Goal: Entertainment & Leisure: Consume media (video, audio)

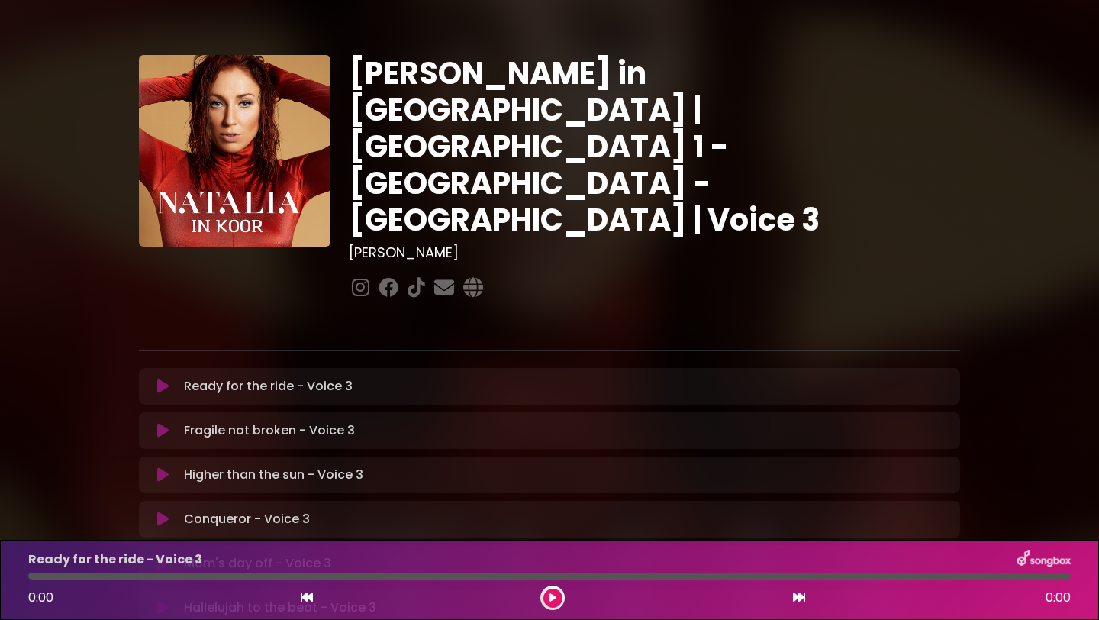
click at [161, 378] on icon at bounding box center [162, 385] width 11 height 15
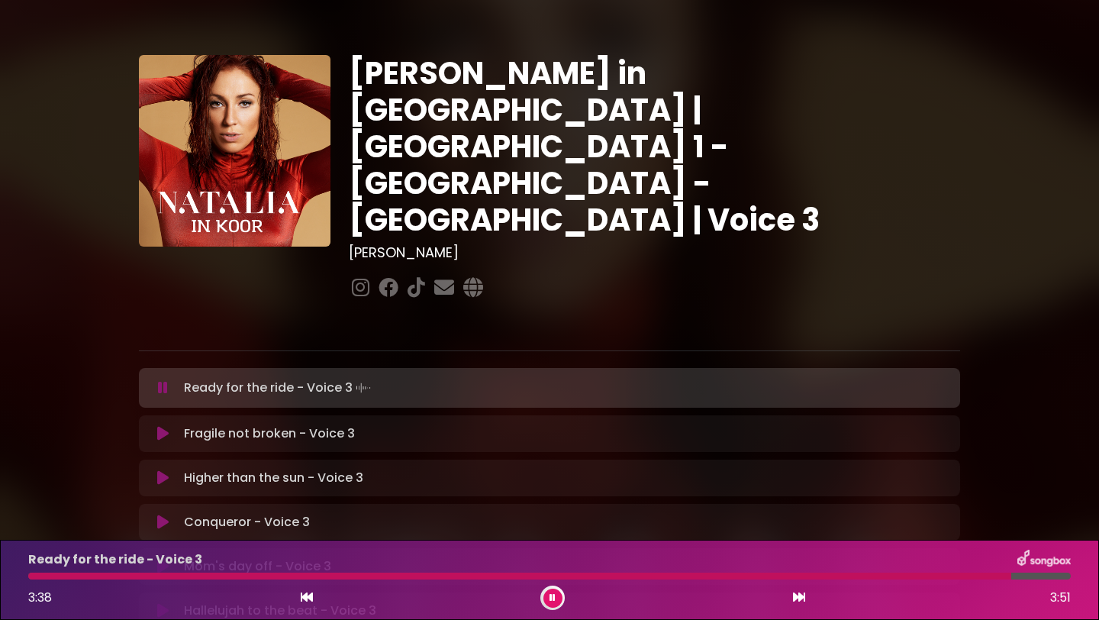
click at [32, 572] on div at bounding box center [519, 575] width 983 height 7
click at [142, 572] on div "Ready for the ride - Voice 3 3:47 3:51" at bounding box center [549, 579] width 1061 height 60
click at [136, 574] on div at bounding box center [542, 575] width 1029 height 7
click at [162, 426] on icon at bounding box center [162, 433] width 11 height 15
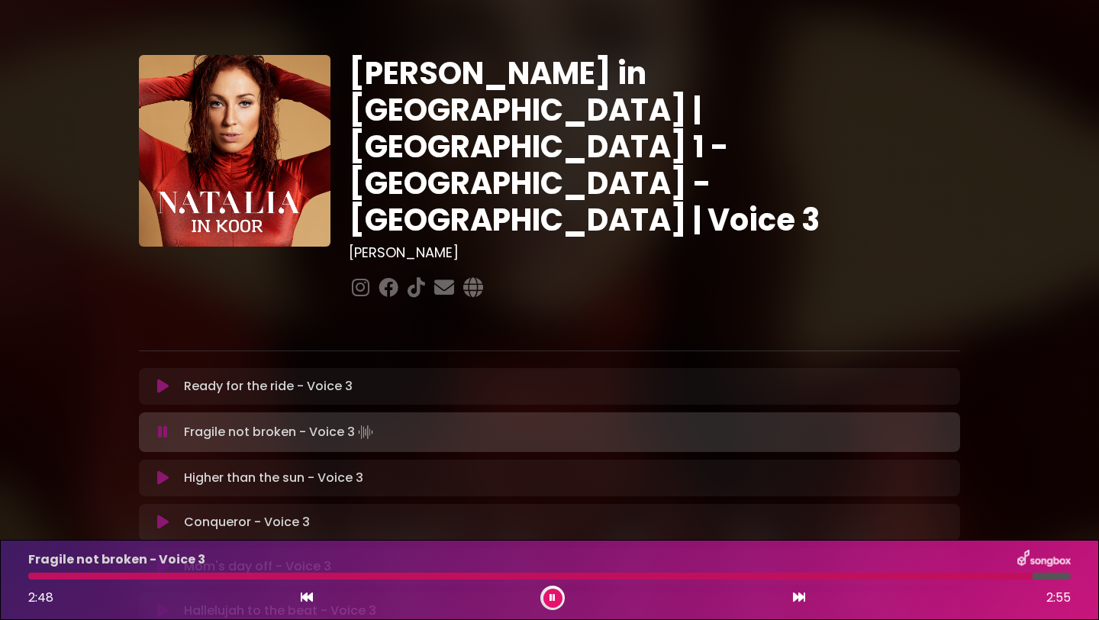
click at [56, 573] on div at bounding box center [530, 575] width 1004 height 7
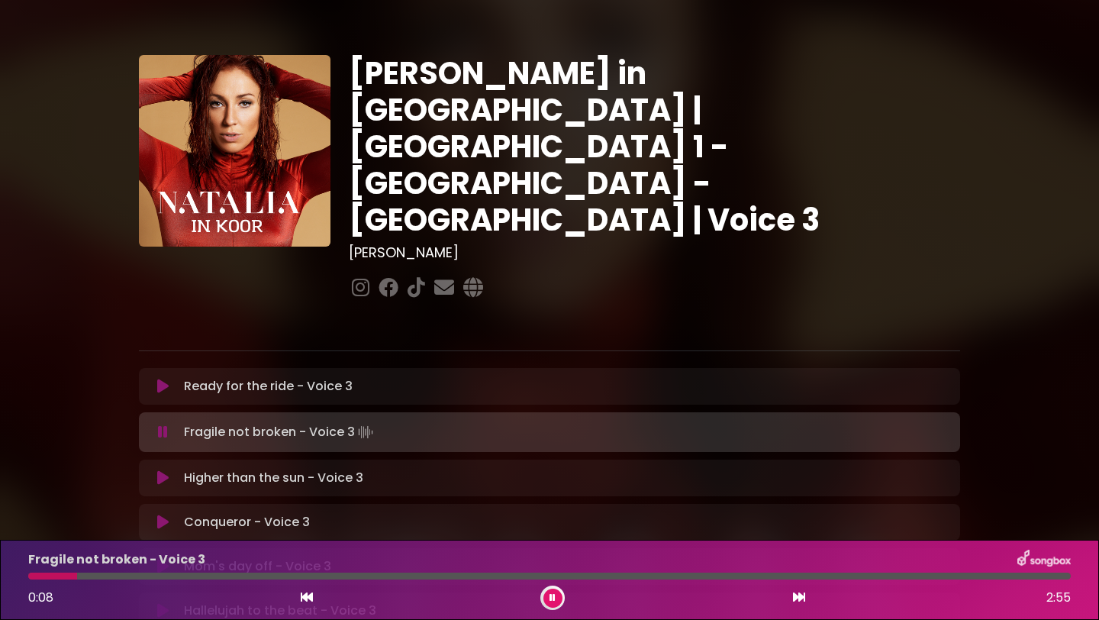
click at [31, 575] on div at bounding box center [549, 575] width 1042 height 7
click at [544, 589] on div at bounding box center [552, 597] width 24 height 24
click at [548, 591] on button at bounding box center [552, 597] width 19 height 19
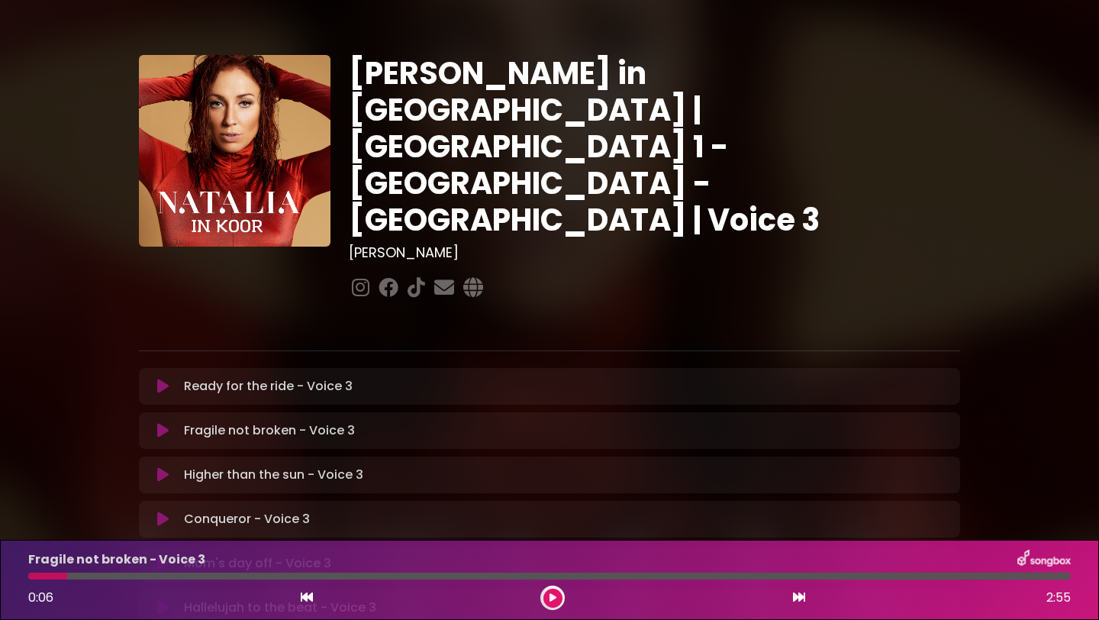
click at [35, 575] on div at bounding box center [47, 575] width 39 height 7
click at [36, 575] on div at bounding box center [47, 575] width 39 height 7
click at [37, 575] on div at bounding box center [47, 575] width 39 height 7
drag, startPoint x: 67, startPoint y: 573, endPoint x: 14, endPoint y: 574, distance: 53.4
click at [14, 574] on div "Fragile not broken - Voice 3 0:06 2:55" at bounding box center [549, 580] width 1099 height 80
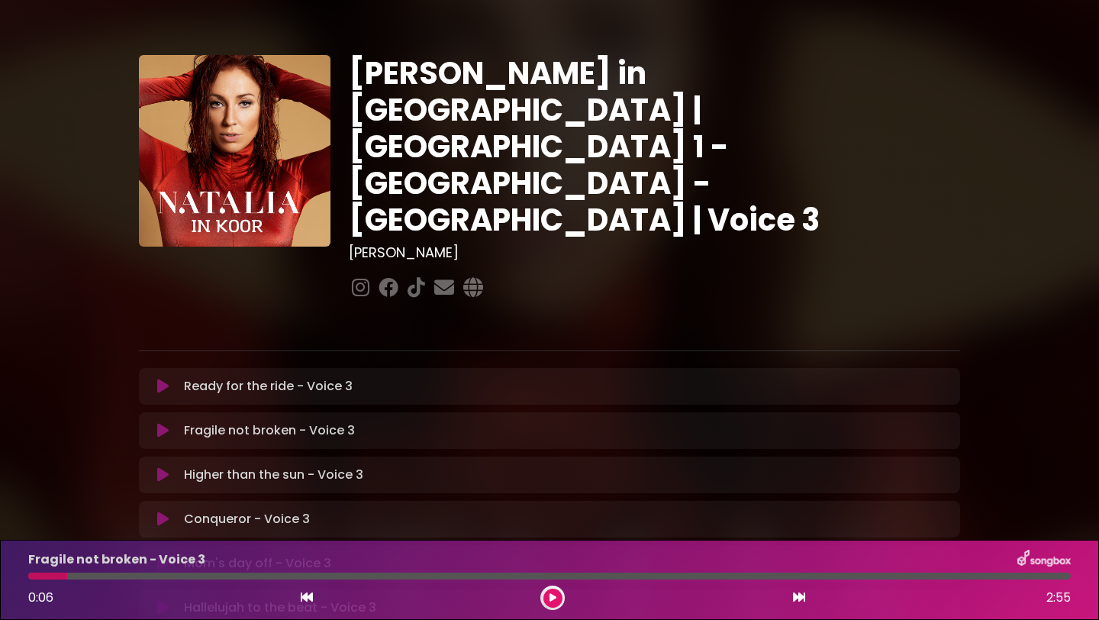
click at [554, 593] on icon at bounding box center [552, 597] width 7 height 9
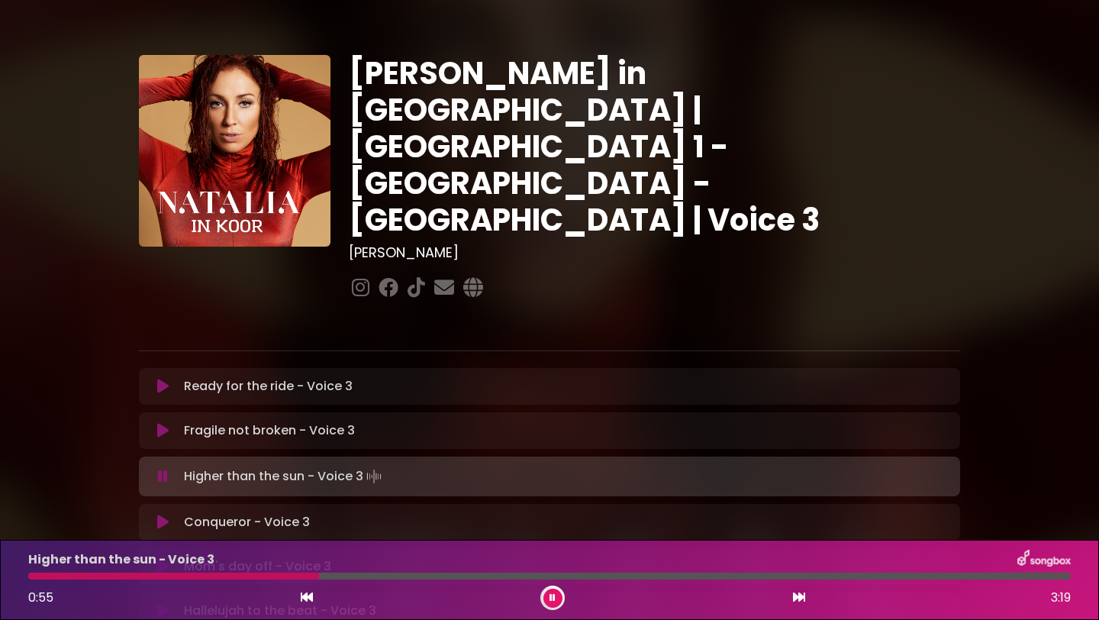
click at [152, 578] on div at bounding box center [173, 575] width 291 height 7
click at [252, 572] on div "Higher than the sun - Voice 3 0:52 3:19" at bounding box center [549, 579] width 1061 height 60
click at [247, 572] on div at bounding box center [167, 575] width 279 height 7
click at [232, 573] on div at bounding box center [142, 575] width 228 height 7
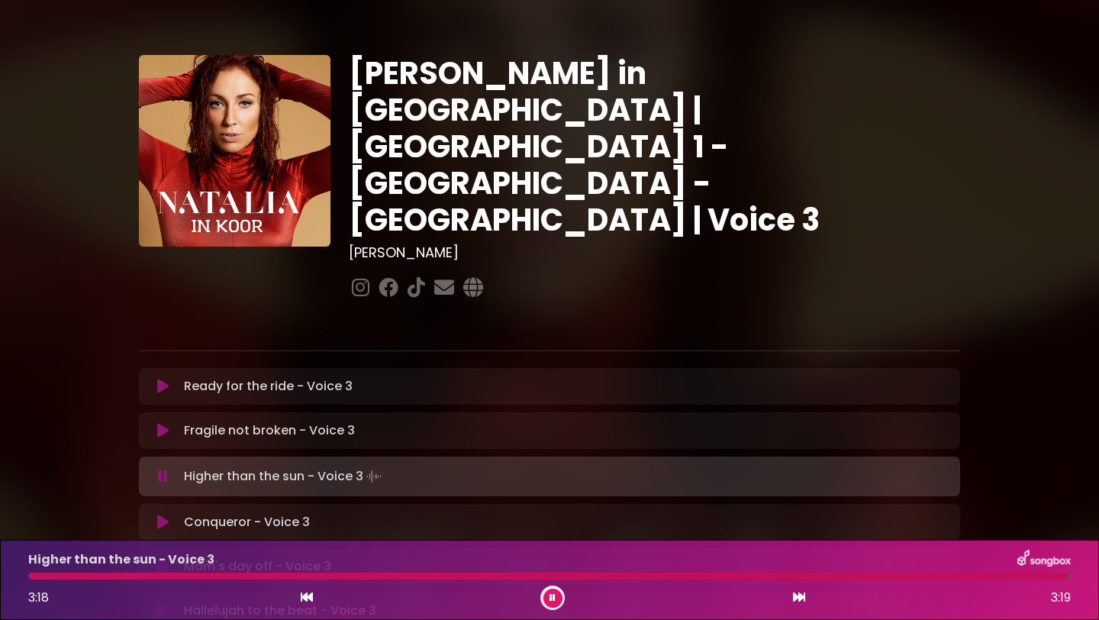
click at [33, 575] on div at bounding box center [548, 575] width 1040 height 7
click at [793, 595] on icon at bounding box center [799, 597] width 12 height 12
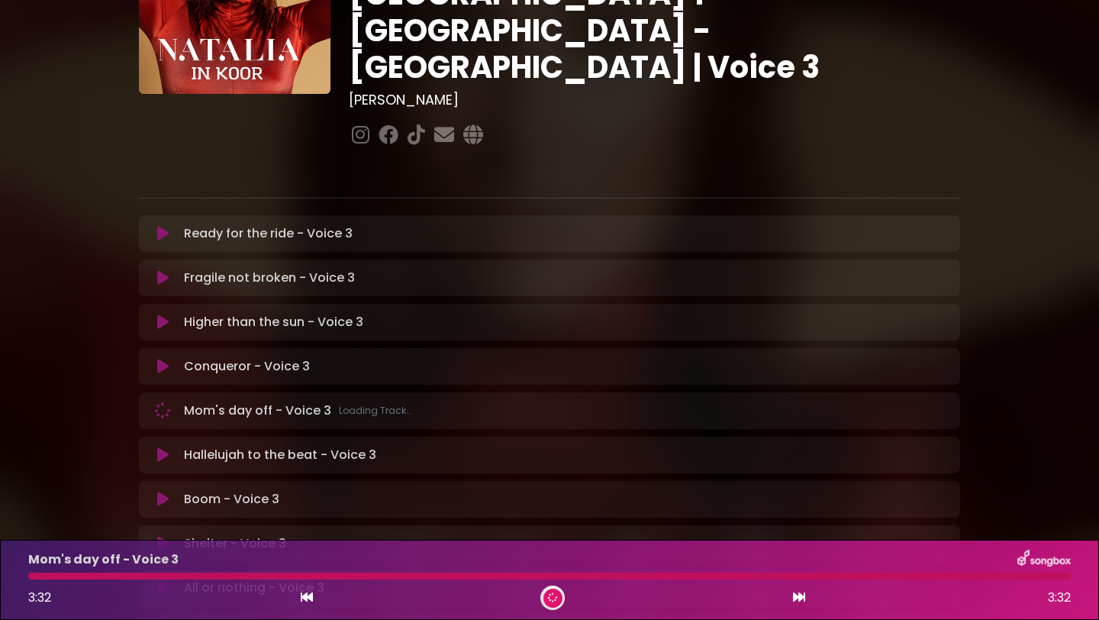
scroll to position [229, 0]
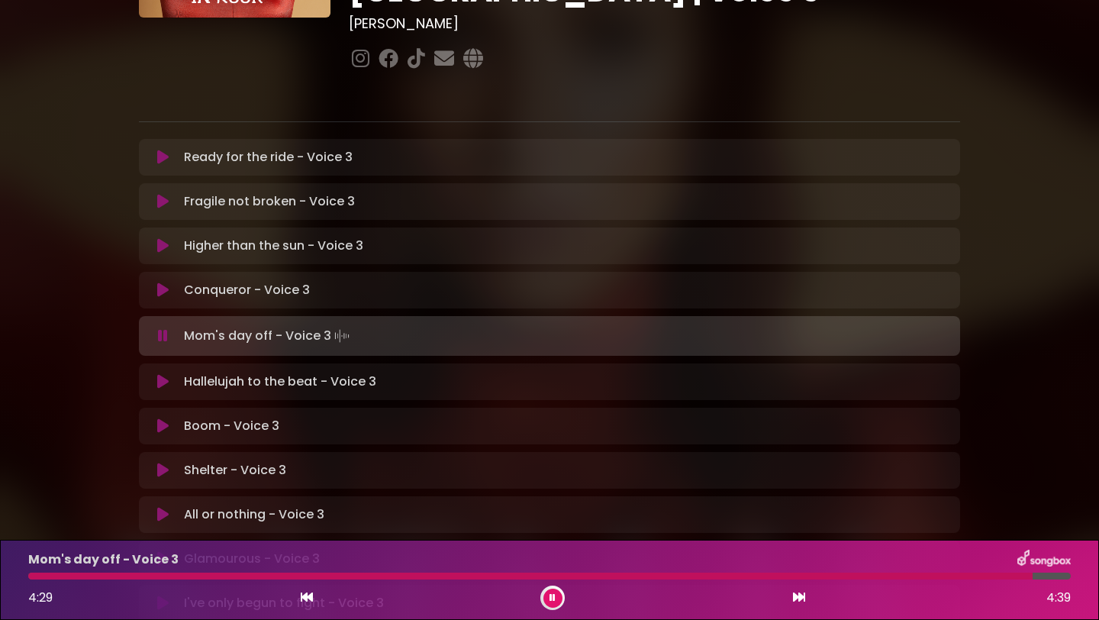
click at [547, 597] on button at bounding box center [552, 597] width 19 height 19
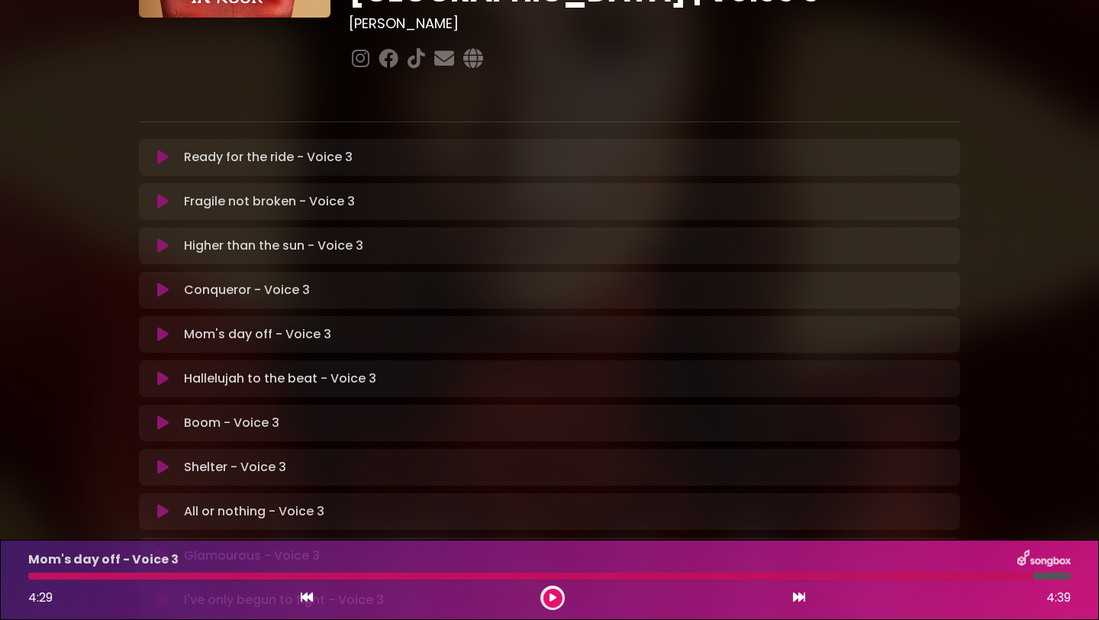
click at [556, 597] on button at bounding box center [552, 597] width 19 height 19
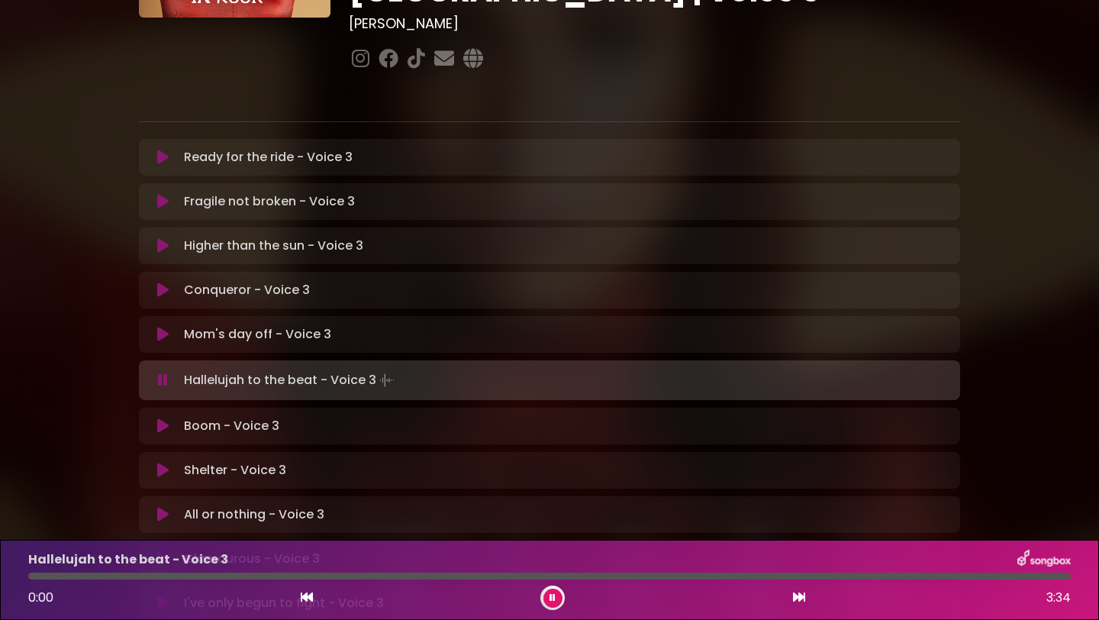
click at [555, 597] on icon at bounding box center [552, 598] width 11 height 10
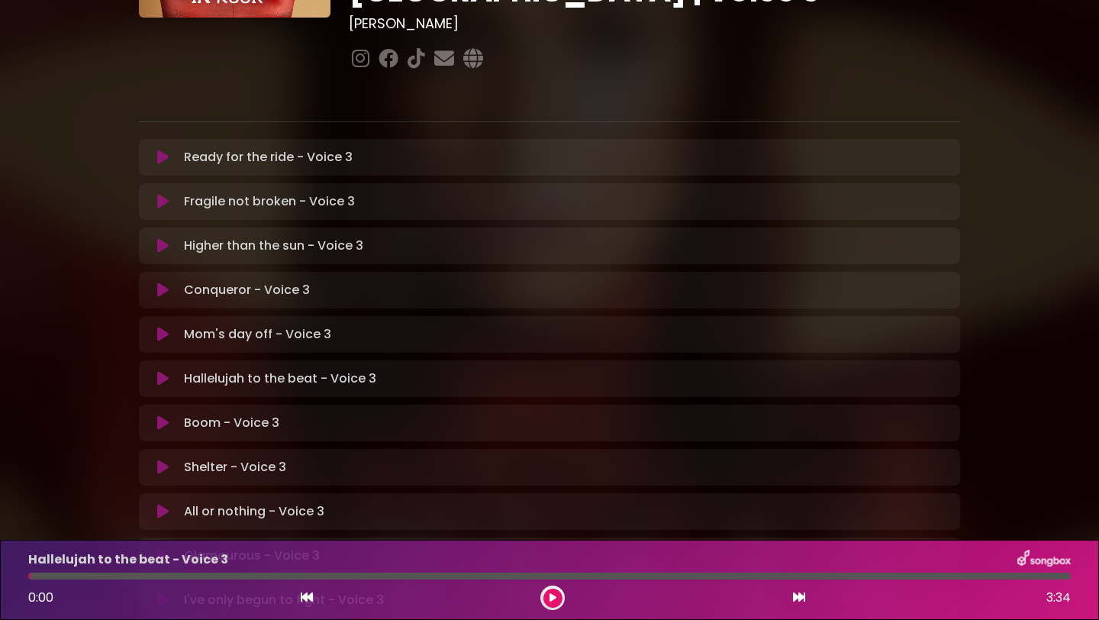
click at [551, 600] on icon at bounding box center [552, 597] width 10 height 11
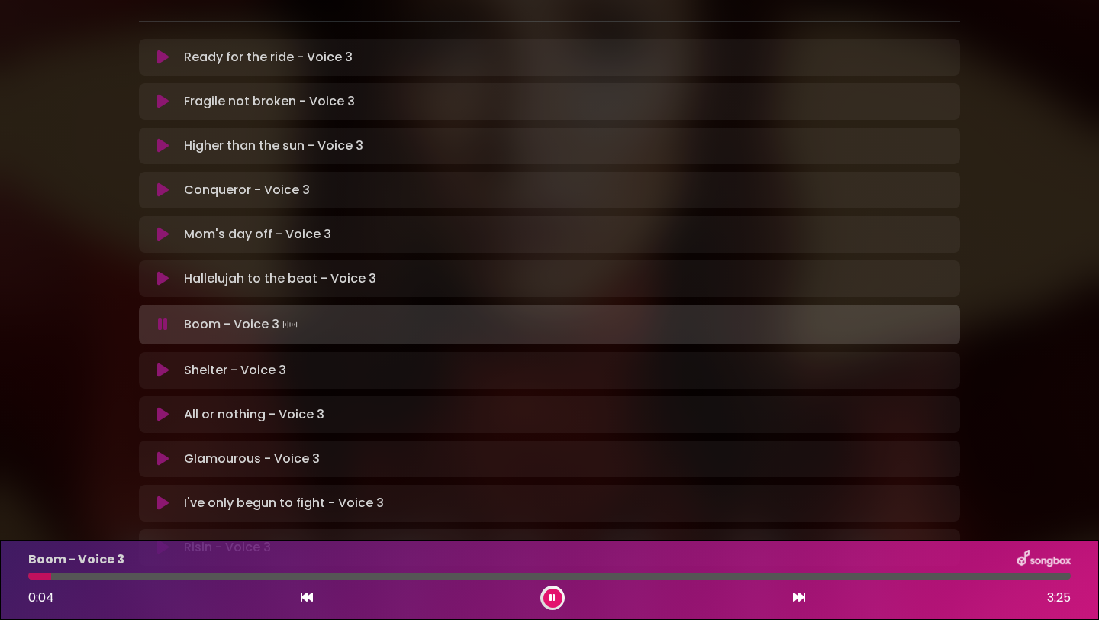
scroll to position [396, 0]
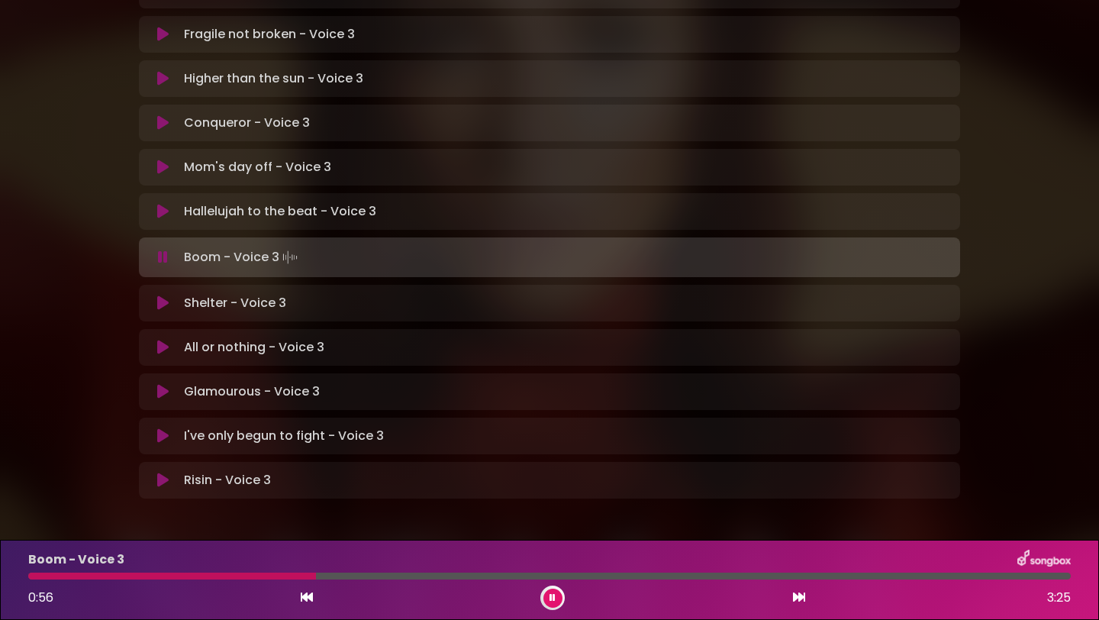
click at [548, 589] on button at bounding box center [552, 597] width 19 height 19
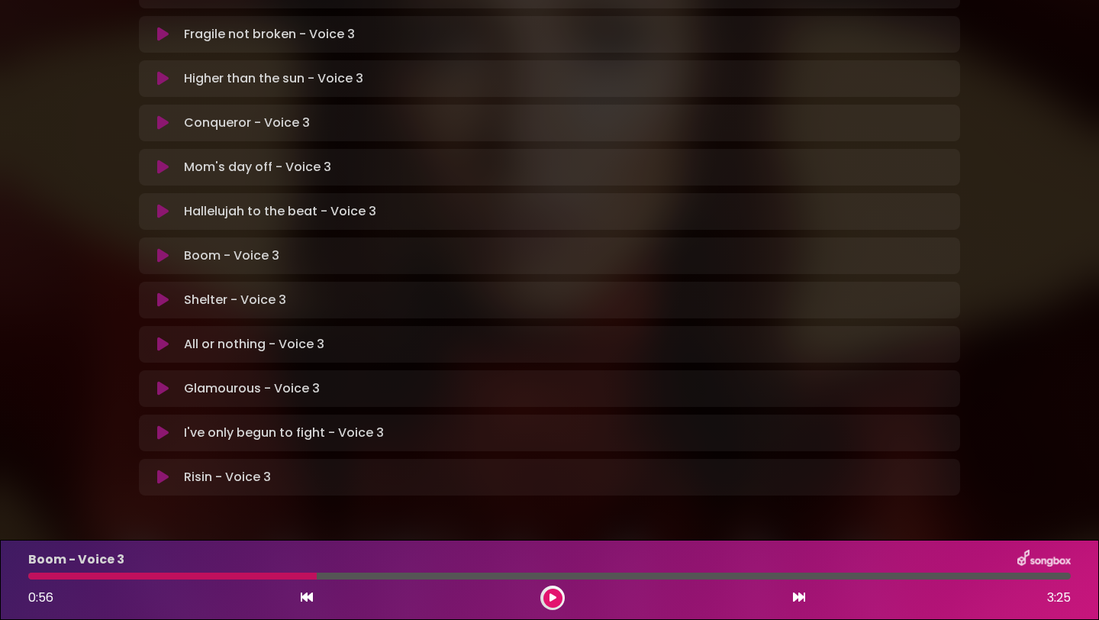
scroll to position [393, 0]
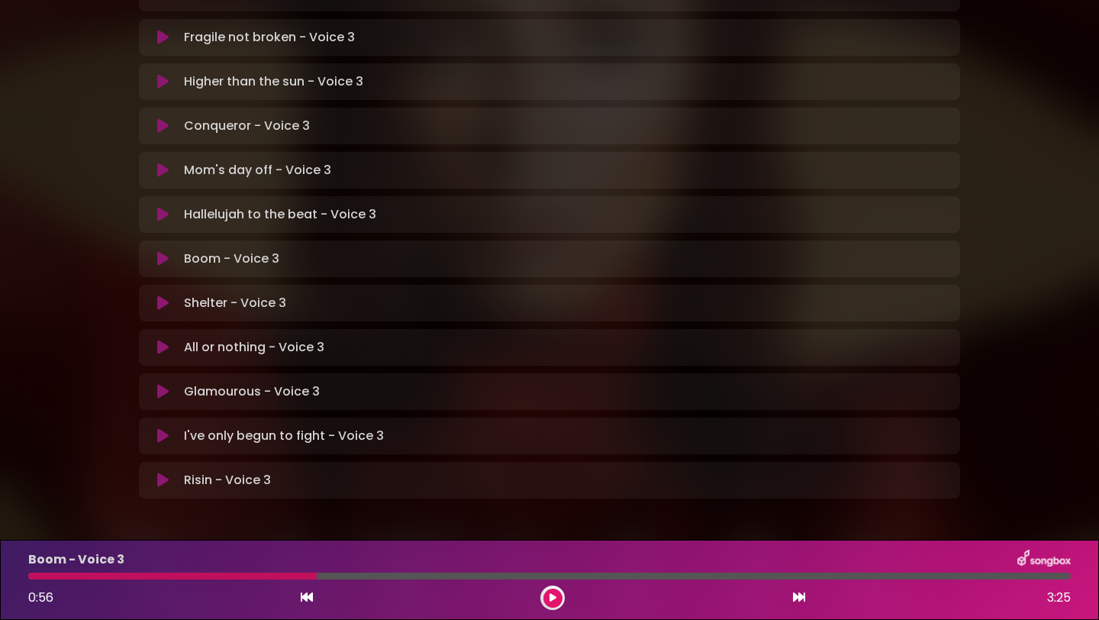
click at [195, 576] on div at bounding box center [172, 575] width 288 height 7
click at [551, 595] on icon at bounding box center [553, 597] width 8 height 9
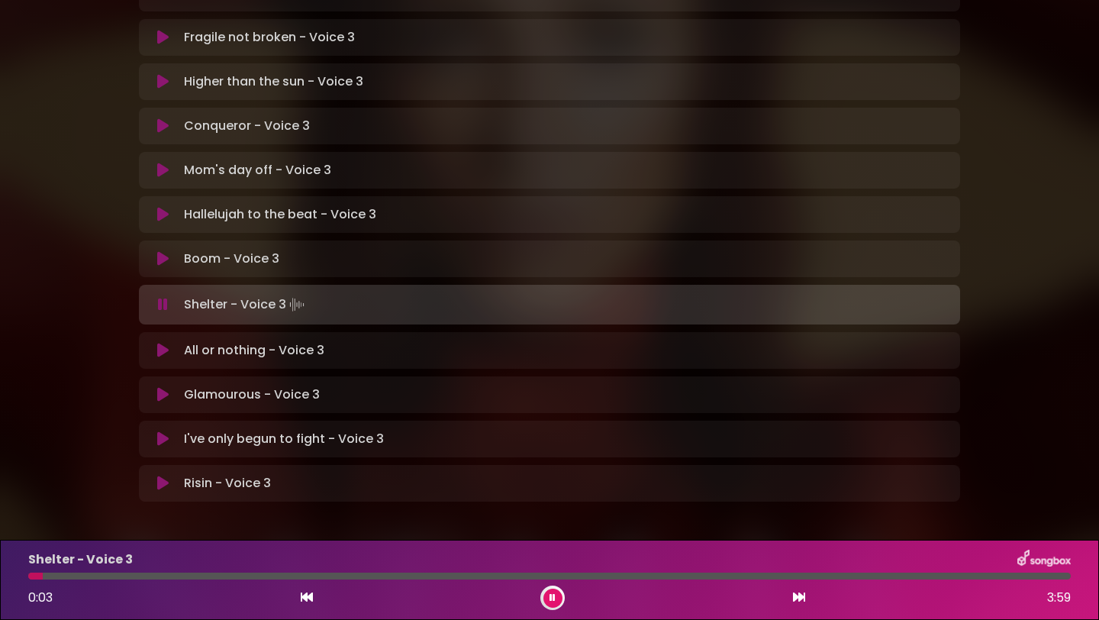
click at [164, 251] on icon at bounding box center [162, 258] width 11 height 15
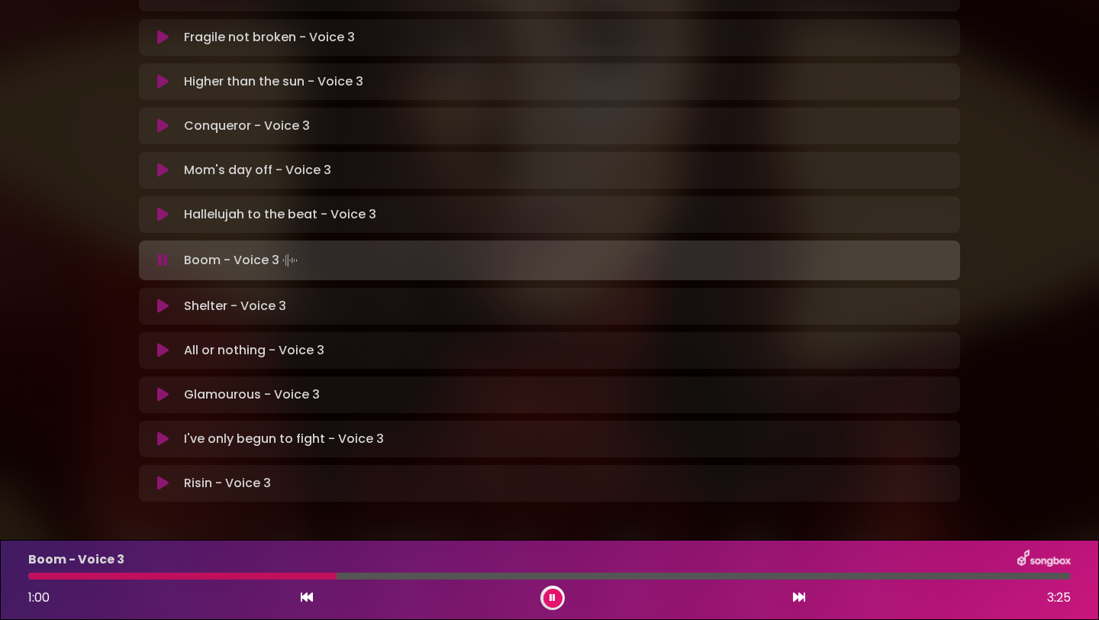
click at [37, 576] on div at bounding box center [182, 575] width 308 height 7
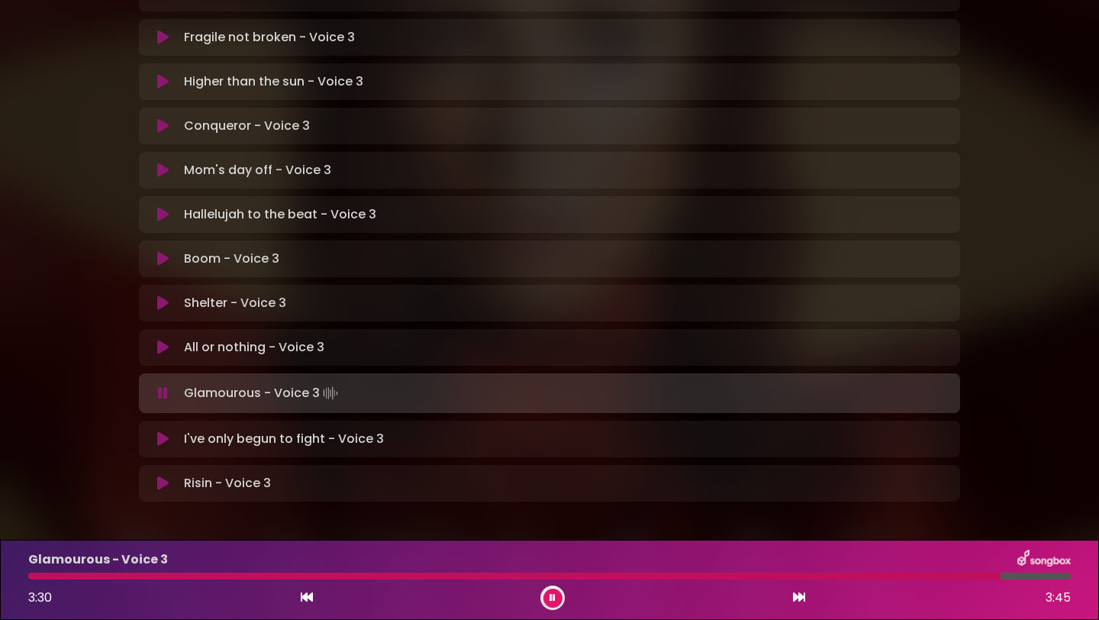
click at [40, 575] on div at bounding box center [514, 575] width 972 height 7
